Goal: Task Accomplishment & Management: Manage account settings

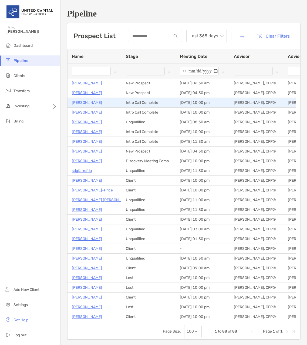
click at [85, 102] on p "Ann Darke" at bounding box center [87, 102] width 30 height 7
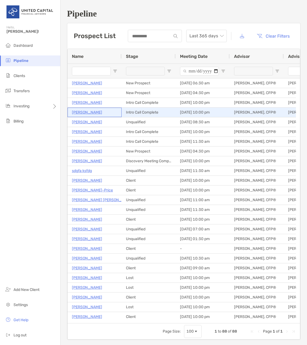
click at [94, 112] on p "[PERSON_NAME]" at bounding box center [87, 112] width 30 height 7
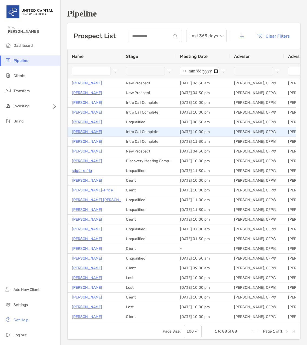
click at [86, 132] on p "[PERSON_NAME]" at bounding box center [87, 131] width 30 height 7
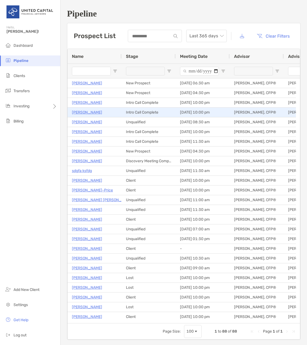
click at [84, 112] on p "[PERSON_NAME]" at bounding box center [87, 112] width 30 height 7
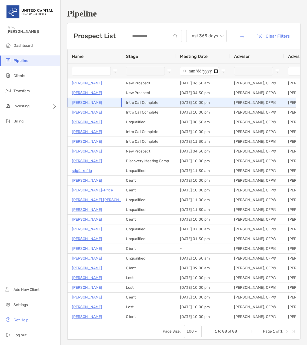
click at [82, 104] on p "Ann Darke" at bounding box center [87, 102] width 30 height 7
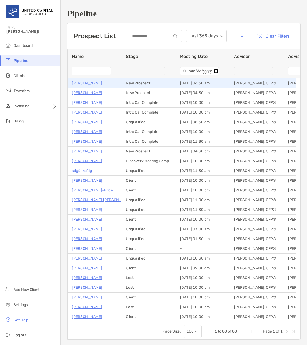
click at [92, 82] on p "Michelle Gawlik" at bounding box center [87, 83] width 30 height 7
click at [90, 84] on p "Michelle Gawlik" at bounding box center [87, 83] width 30 height 7
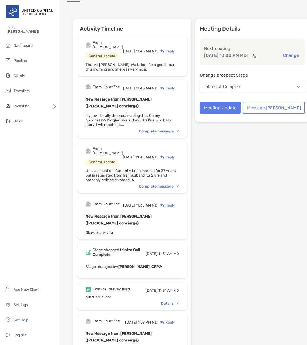
scroll to position [81, 0]
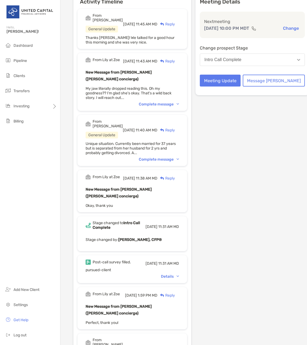
click at [179, 274] on div "Details" at bounding box center [170, 276] width 18 height 5
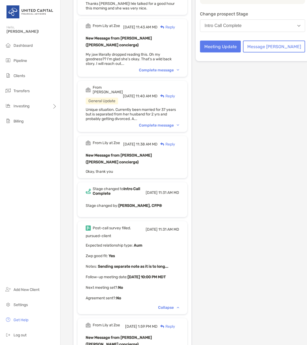
scroll to position [108, 0]
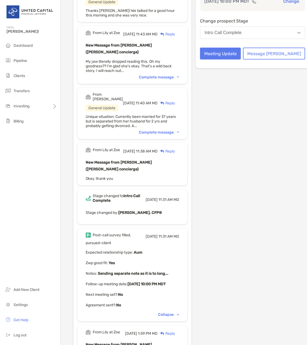
click at [179, 130] on div "Complete message" at bounding box center [159, 132] width 40 height 5
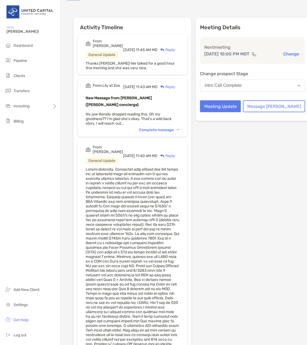
scroll to position [81, 0]
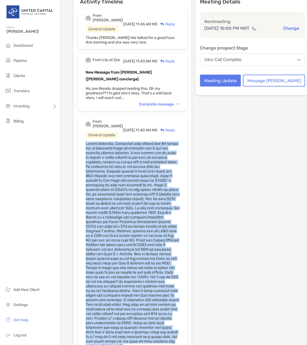
drag, startPoint x: 84, startPoint y: 129, endPoint x: 161, endPoint y: 320, distance: 205.8
click at [161, 320] on div "From McKenzie General Update Mon, Aug 11 11:40 AM MD Reply Collapse" at bounding box center [133, 237] width 110 height 244
copy span "Unique situation. Currently been married for 37 years but is separated from her…"
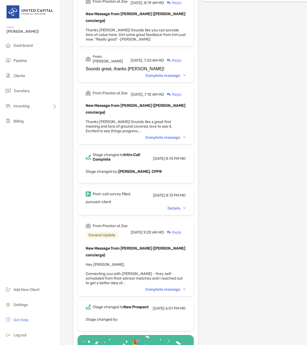
scroll to position [189, 0]
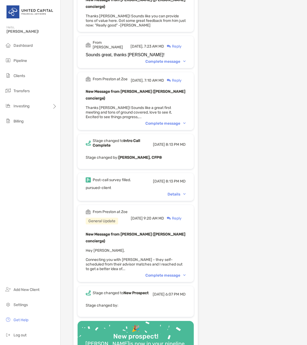
click at [176, 192] on div "Details" at bounding box center [177, 194] width 18 height 5
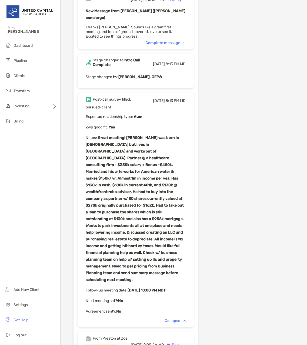
scroll to position [270, 0]
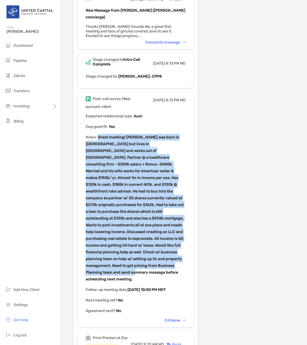
drag, startPoint x: 98, startPoint y: 129, endPoint x: 175, endPoint y: 251, distance: 144.4
click at [175, 251] on p "Notes : Great meeting! Gaurav was born in India but lives in Philly and works o…" at bounding box center [136, 208] width 100 height 149
drag, startPoint x: 175, startPoint y: 251, endPoint x: 135, endPoint y: 203, distance: 61.8
copy b "Great meeting! Gaurav was born in India but lives in Philly and works out of NY…"
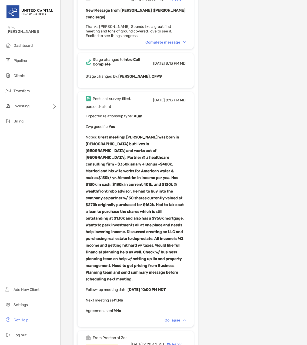
click at [255, 188] on div "Meeting Details Next meeting Aug 14, 10:00 PM MDT Change Change prospect Stage …" at bounding box center [259, 144] width 114 height 682
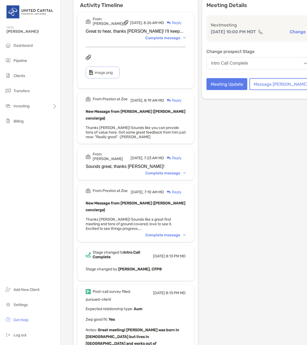
scroll to position [81, 0]
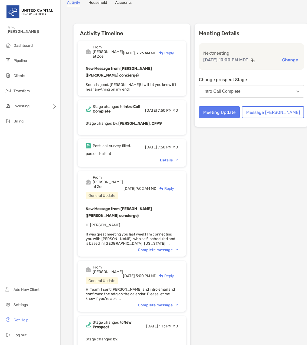
scroll to position [49, 0]
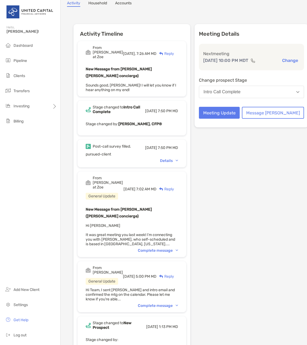
click at [171, 158] on div "Details" at bounding box center [169, 160] width 18 height 5
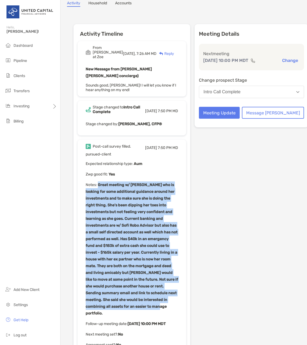
drag, startPoint x: 98, startPoint y: 172, endPoint x: 191, endPoint y: 279, distance: 141.4
click at [186, 279] on div "Post-call survey filled. Mon, Aug 11 7:50 PM MD pursued-client Expected relatio…" at bounding box center [132, 249] width 109 height 221
drag, startPoint x: 191, startPoint y: 279, endPoint x: 148, endPoint y: 245, distance: 54.2
copy b "Great meeting w/ Lynsey who is looking for some additional guidance around her …"
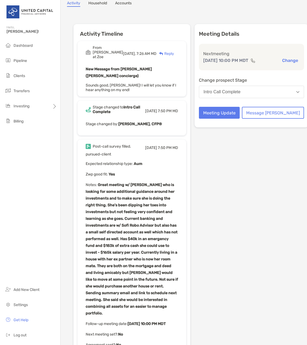
click at [165, 152] on div "pursued-client Expected relationship type : Aum Zwp good fit : Yes Notes : Grea…" at bounding box center [132, 250] width 92 height 196
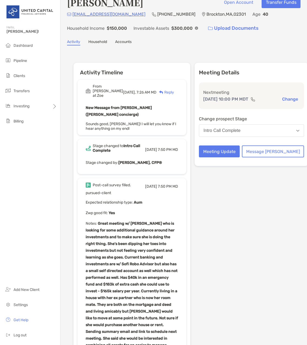
scroll to position [0, 0]
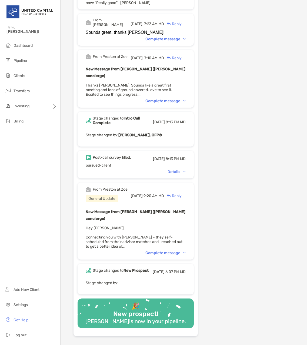
scroll to position [216, 0]
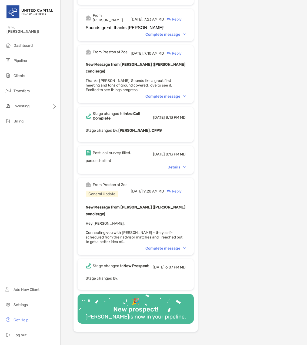
click at [177, 165] on div "Details" at bounding box center [177, 167] width 18 height 5
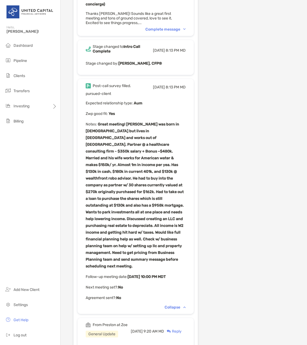
scroll to position [351, 0]
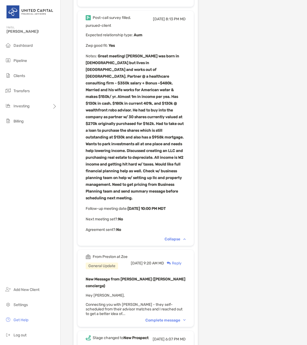
drag, startPoint x: 181, startPoint y: 179, endPoint x: 83, endPoint y: 181, distance: 98.7
click at [83, 181] on div "Post-call survey filled. Mon, Aug 11 8:13 PM MD pursued-client Expected relatio…" at bounding box center [136, 128] width 116 height 235
drag, startPoint x: 84, startPoint y: 181, endPoint x: 137, endPoint y: 195, distance: 54.8
click at [137, 195] on div "pursued-client Expected relationship type : Aum Zwp good fit : Yes Notes : Foll…" at bounding box center [136, 128] width 100 height 210
drag, startPoint x: 131, startPoint y: 199, endPoint x: 86, endPoint y: 178, distance: 49.0
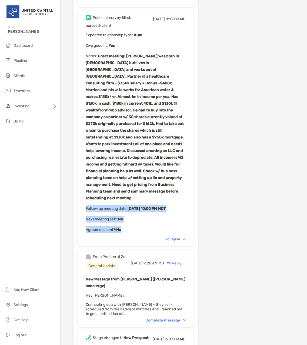
click at [86, 178] on div "pursued-client Expected relationship type : Aum Zwp good fit : Yes Notes : Foll…" at bounding box center [136, 128] width 100 height 210
drag, startPoint x: 86, startPoint y: 178, endPoint x: 95, endPoint y: 178, distance: 8.4
copy div "Follow-up meeting date : Thu, Aug 14 10:00 PM MDT Next meeting set? : No Agreem…"
click at [186, 216] on p "Next meeting set? : No" at bounding box center [136, 219] width 100 height 7
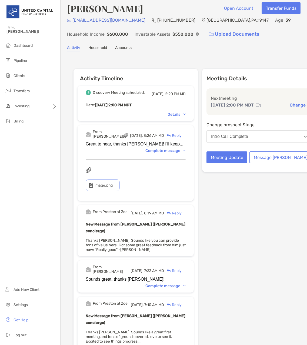
scroll to position [0, 0]
